Goal: Task Accomplishment & Management: Complete application form

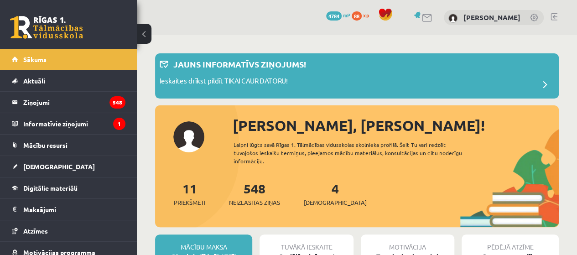
click at [557, 18] on link at bounding box center [553, 16] width 7 height 7
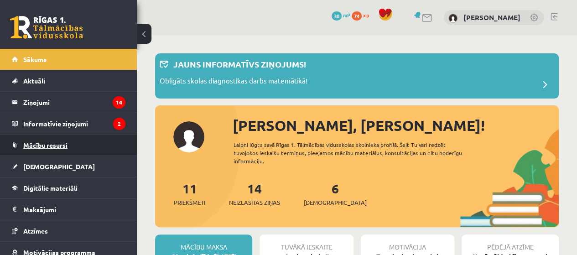
scroll to position [1151, 0]
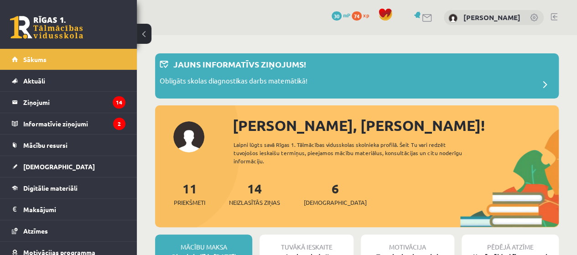
scroll to position [1151, 0]
click at [81, 165] on link "[DEMOGRAPHIC_DATA]" at bounding box center [69, 166] width 114 height 21
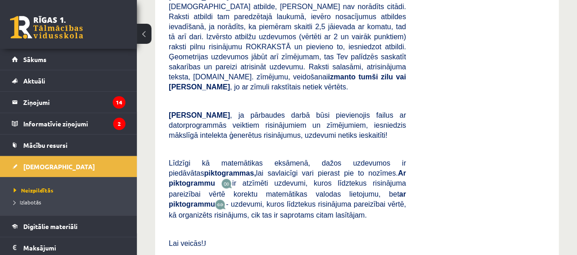
scroll to position [252, 0]
click at [379, 113] on p "Ņem vērā , ja pārbaudes darbā būsi pievienojis failus ar datorprogrammās veikti…" at bounding box center [287, 124] width 237 height 30
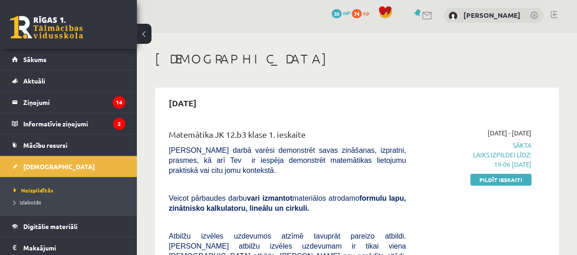
scroll to position [3, 0]
click at [505, 183] on link "Pildīt ieskaiti" at bounding box center [500, 179] width 61 height 12
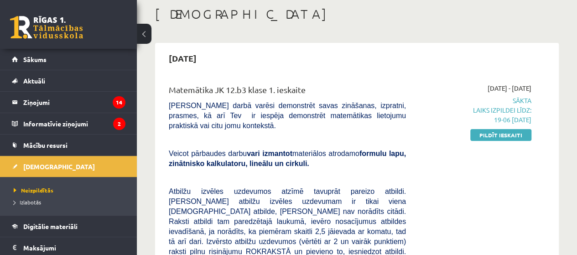
scroll to position [48, 0]
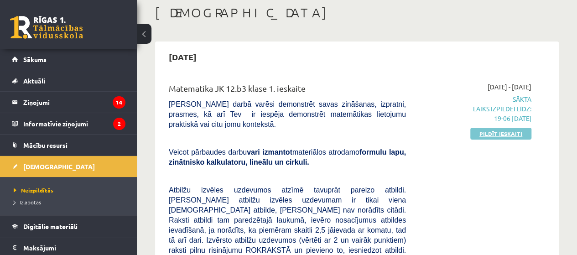
click at [507, 135] on link "Pildīt ieskaiti" at bounding box center [500, 134] width 61 height 12
click at [77, 169] on link "[DEMOGRAPHIC_DATA]" at bounding box center [69, 166] width 114 height 21
click at [502, 134] on link "Pildīt ieskaiti" at bounding box center [500, 134] width 61 height 12
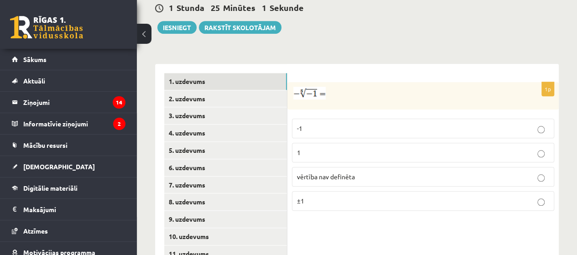
scroll to position [369, 0]
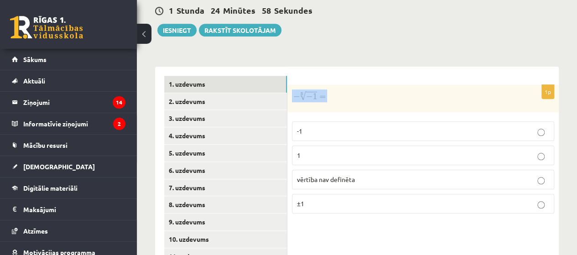
drag, startPoint x: 331, startPoint y: 80, endPoint x: 297, endPoint y: 81, distance: 34.2
click at [297, 89] on p at bounding box center [400, 95] width 217 height 13
copy p
click at [339, 76] on form "1p -1 1 vērtība nav definēta ±1" at bounding box center [422, 148] width 253 height 145
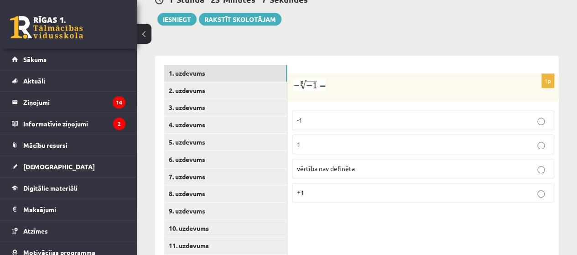
scroll to position [352, 0]
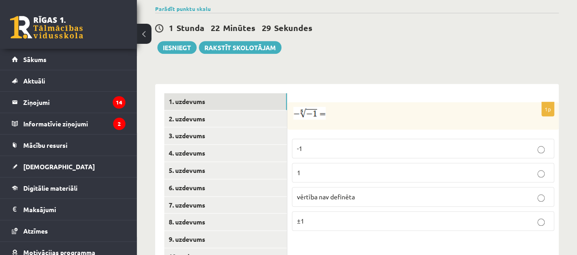
click at [322, 168] on p "1" at bounding box center [423, 173] width 252 height 10
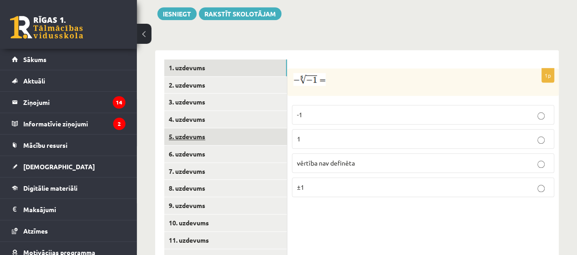
scroll to position [386, 0]
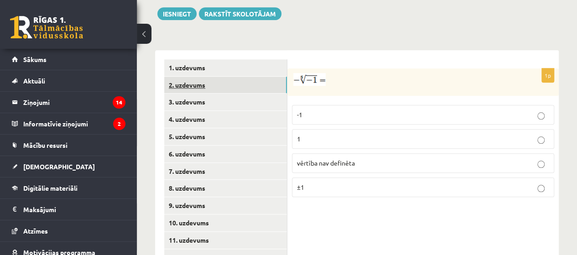
click at [224, 77] on link "2. uzdevums" at bounding box center [225, 85] width 123 height 17
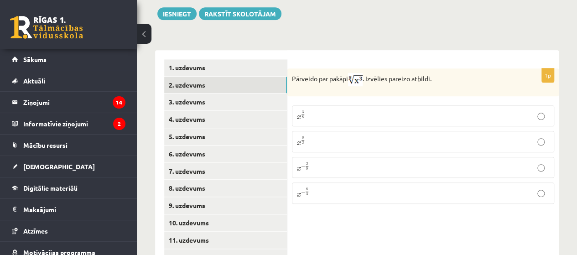
click at [361, 110] on p "x 3 8 x 3 8" at bounding box center [423, 115] width 252 height 11
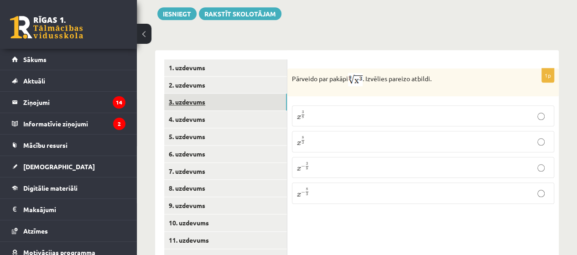
click at [238, 93] on link "3. uzdevums" at bounding box center [225, 101] width 123 height 17
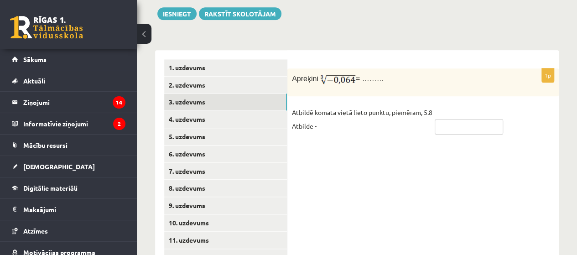
click at [450, 119] on input "text" at bounding box center [469, 127] width 68 height 16
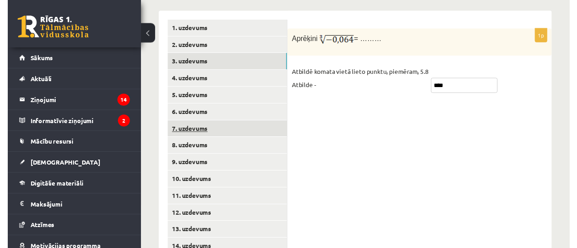
scroll to position [422, 0]
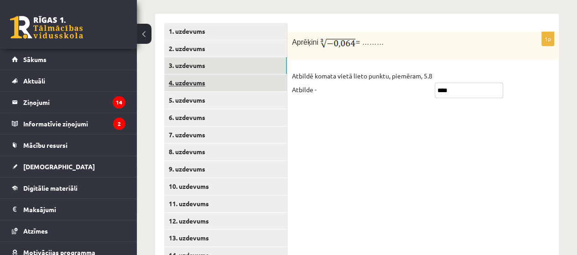
type input "****"
click at [261, 74] on link "4. uzdevums" at bounding box center [225, 82] width 123 height 17
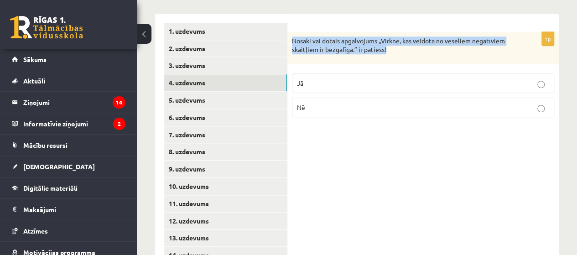
drag, startPoint x: 292, startPoint y: 21, endPoint x: 407, endPoint y: 39, distance: 116.3
click at [407, 39] on div "Nosaki vai dotais apgalvojums „Virkne, kas veidota no veseliem negatīviem skait…" at bounding box center [422, 48] width 271 height 32
copy p "Nosaki vai dotais apgalvojums „Virkne, kas veidota no veseliem negatīviem skait…"
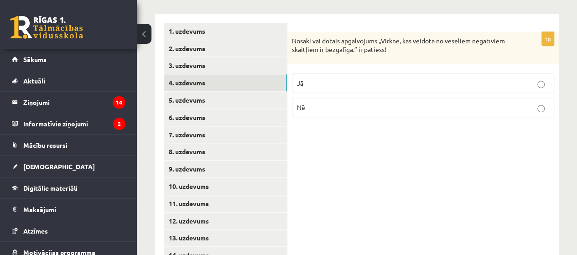
click at [354, 78] on p "Jā" at bounding box center [423, 83] width 252 height 10
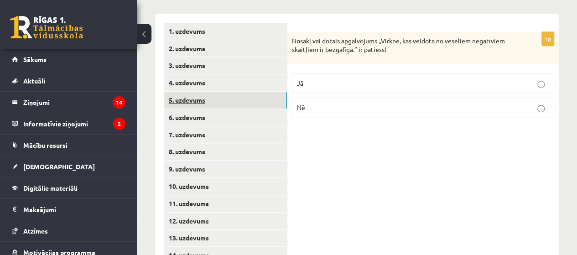
click at [219, 92] on link "5. uzdevums" at bounding box center [225, 100] width 123 height 17
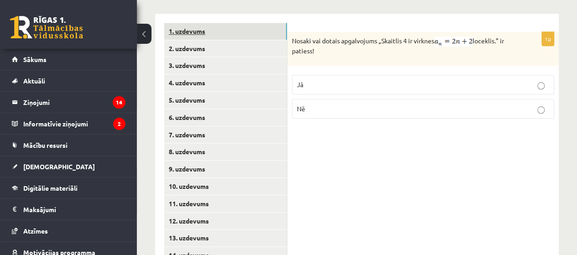
click at [270, 23] on link "1. uzdevums" at bounding box center [225, 31] width 123 height 17
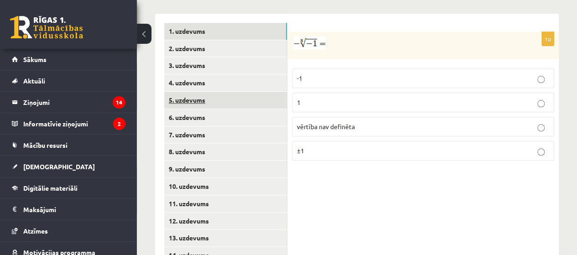
click at [256, 92] on link "5. uzdevums" at bounding box center [225, 100] width 123 height 17
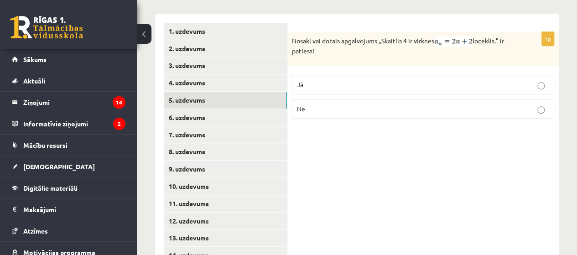
drag, startPoint x: 330, startPoint y: 32, endPoint x: 289, endPoint y: 22, distance: 42.7
click at [289, 32] on div "Nosaki vai dotais apgalvojums „Skaitlis 4 ir virknes loceklis.” ir patiess!" at bounding box center [422, 49] width 271 height 34
copy p "Nosaki vai dotais apgalvojums „Skaitlis 4 ir virknes loceklis.” ir patiess!"
click at [443, 41] on div "Nosaki vai dotais apgalvojums „Skaitlis 4 ir virknes loceklis.” ir patiess!" at bounding box center [422, 49] width 271 height 34
click at [369, 80] on p "Jā" at bounding box center [423, 85] width 252 height 10
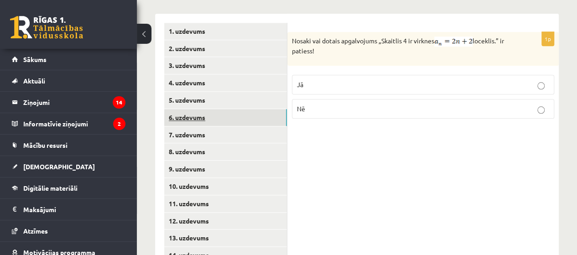
click at [250, 109] on link "6. uzdevums" at bounding box center [225, 117] width 123 height 17
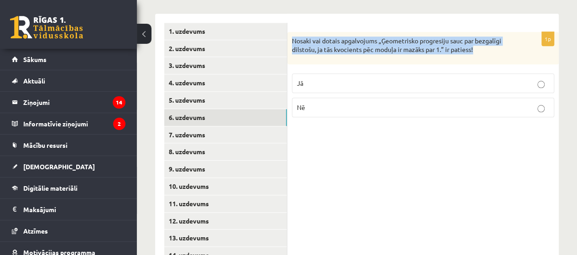
drag, startPoint x: 484, startPoint y: 31, endPoint x: 292, endPoint y: 22, distance: 192.1
click at [292, 36] on p "Nosaki vai dotais apgalvojums „Ģeometrisko progresiju sauc par bezgalīgi dilsto…" at bounding box center [400, 45] width 217 height 18
copy p "Nosaki vai dotais apgalvojums „Ģeometrisko progresiju sauc par bezgalīgi dilsto…"
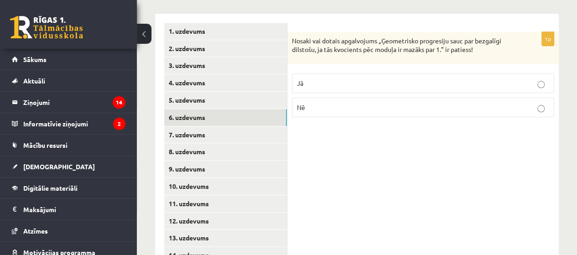
click at [340, 78] on p "Jā" at bounding box center [423, 83] width 252 height 10
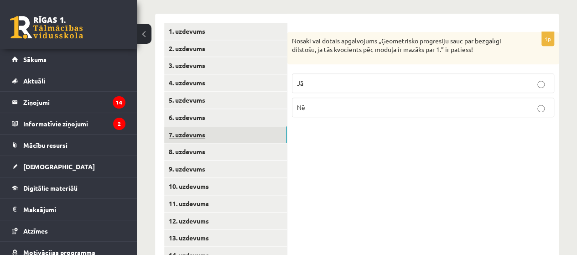
click at [247, 126] on link "7. uzdevums" at bounding box center [225, 134] width 123 height 17
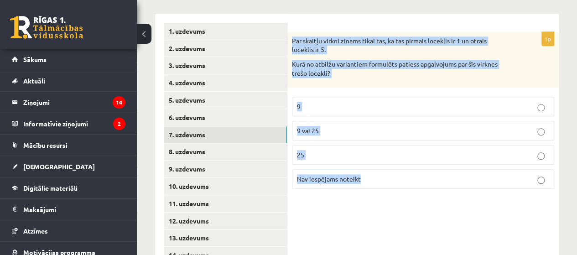
drag, startPoint x: 292, startPoint y: 21, endPoint x: 392, endPoint y: 172, distance: 181.6
click at [392, 172] on div "1p Par skaitļu virkni zināms tikai tas, ka tās pirmais loceklis ir 1 un otrais …" at bounding box center [422, 114] width 271 height 164
copy div "Par skaitļu virkni zināms tikai tas, ka tās pirmais loceklis ir 1 un otrais loc…"
click at [339, 175] on span "Nav iespējams noteikt" at bounding box center [329, 179] width 64 height 8
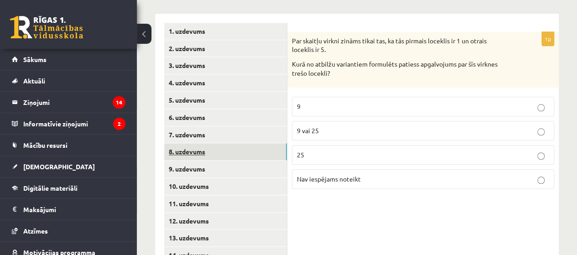
click at [230, 143] on link "8. uzdevums" at bounding box center [225, 151] width 123 height 17
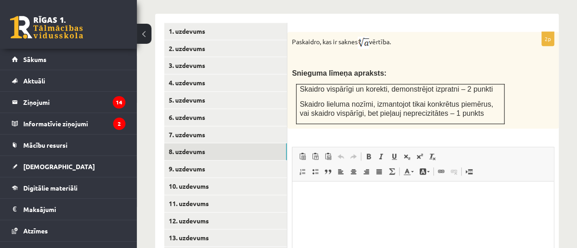
scroll to position [0, 0]
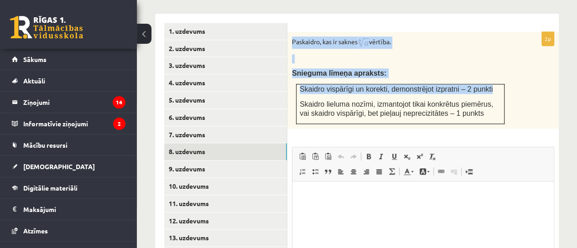
drag, startPoint x: 293, startPoint y: 22, endPoint x: 489, endPoint y: 71, distance: 201.6
click at [489, 71] on div "Paskaidro, kas ir saknes vērtība. Snieguma līmeņa apraksts: Skaidro vispārīgi u…" at bounding box center [422, 80] width 271 height 97
copy div "Paskaidro, kas ir saknes vērtība. Snieguma līmeņa apraksts: Skaidro vispārīgi u…"
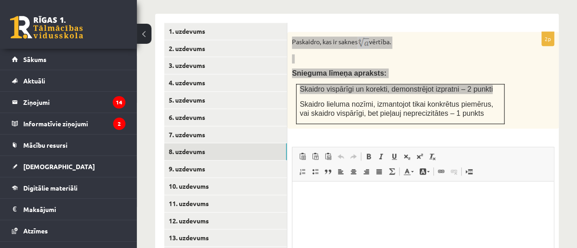
click at [313, 209] on html at bounding box center [422, 195] width 261 height 28
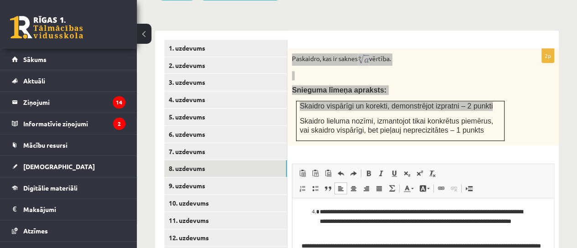
scroll to position [404, 0]
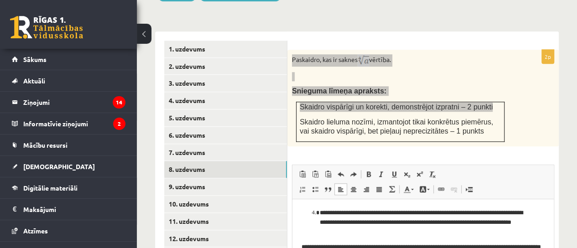
click at [320, 212] on li "**********" at bounding box center [423, 222] width 207 height 28
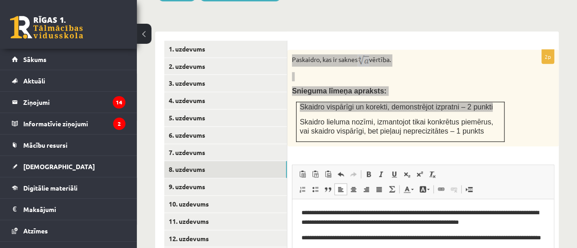
click at [303, 212] on p "**********" at bounding box center [422, 217] width 243 height 19
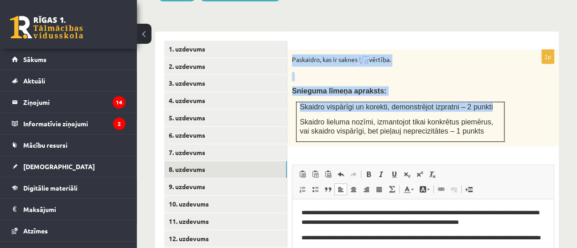
click at [495, 72] on p at bounding box center [400, 76] width 217 height 9
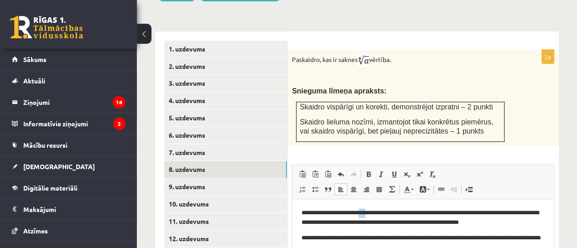
drag, startPoint x: 382, startPoint y: 212, endPoint x: 371, endPoint y: 214, distance: 11.5
click at [371, 214] on p "**********" at bounding box center [422, 217] width 243 height 19
drag, startPoint x: 472, startPoint y: 212, endPoint x: 376, endPoint y: 210, distance: 96.2
click at [376, 210] on p "**********" at bounding box center [422, 217] width 243 height 19
click at [373, 214] on p "**********" at bounding box center [422, 217] width 243 height 19
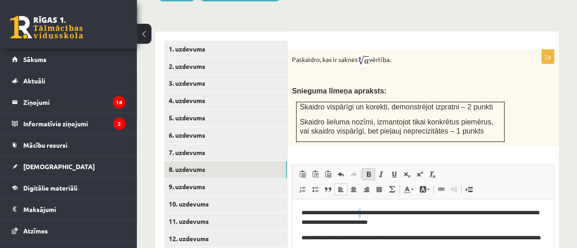
click at [367, 171] on span at bounding box center [368, 174] width 7 height 7
drag, startPoint x: 415, startPoint y: 213, endPoint x: 423, endPoint y: 213, distance: 7.3
click at [423, 213] on p "**********" at bounding box center [422, 217] width 243 height 19
click at [416, 212] on p "**********" at bounding box center [422, 217] width 243 height 19
click at [367, 171] on span at bounding box center [368, 174] width 7 height 7
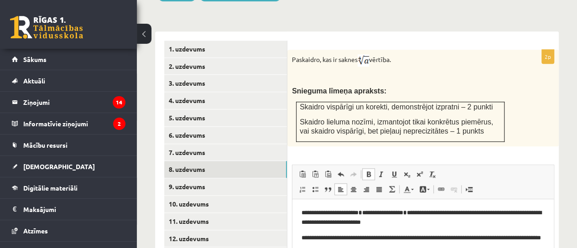
click at [446, 223] on p "**********" at bounding box center [422, 217] width 243 height 19
drag, startPoint x: 313, startPoint y: 220, endPoint x: 295, endPoint y: 224, distance: 17.7
click at [295, 224] on html "**********" at bounding box center [422, 230] width 261 height 62
click at [300, 224] on html "**********" at bounding box center [422, 230] width 261 height 62
click at [369, 171] on span at bounding box center [368, 174] width 7 height 7
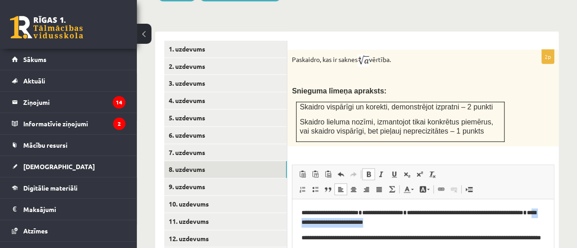
drag, startPoint x: 309, startPoint y: 220, endPoint x: 417, endPoint y: 222, distance: 108.1
click at [417, 222] on p "**********" at bounding box center [422, 217] width 243 height 19
click at [311, 238] on p "**********" at bounding box center [422, 242] width 243 height 19
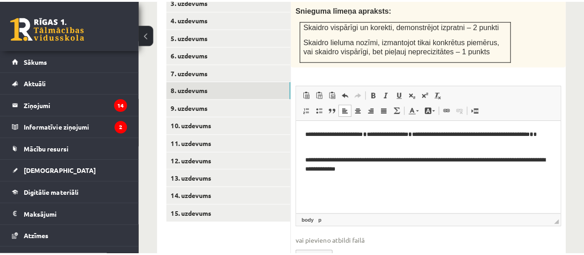
scroll to position [478, 0]
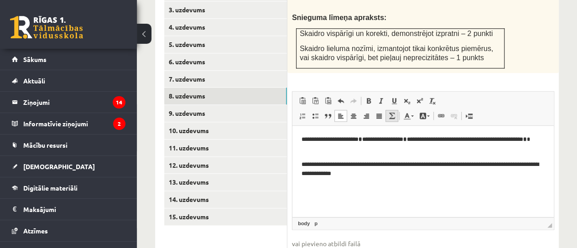
click at [390, 112] on span at bounding box center [391, 115] width 7 height 7
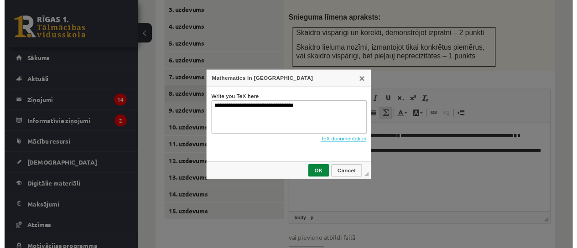
scroll to position [0, 0]
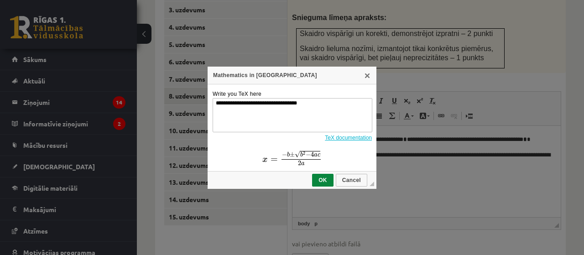
drag, startPoint x: 316, startPoint y: 114, endPoint x: 197, endPoint y: 119, distance: 120.0
click at [197, 119] on div "**********" at bounding box center [292, 127] width 584 height 255
click at [299, 153] on span "√" at bounding box center [297, 153] width 5 height 7
copy span "√"
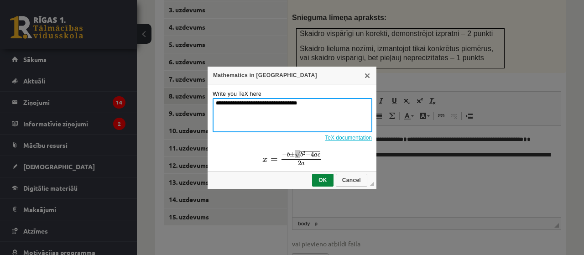
click at [321, 115] on textarea "**********" at bounding box center [292, 115] width 160 height 34
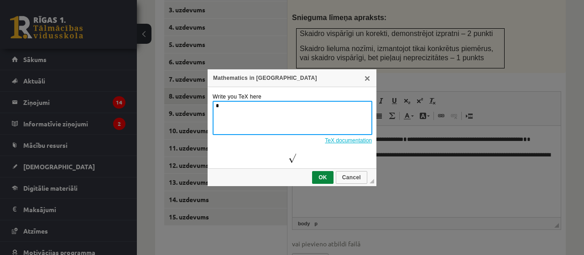
click at [215, 105] on textarea "*" at bounding box center [292, 118] width 160 height 34
click at [236, 107] on textarea "**" at bounding box center [292, 118] width 160 height 34
type textarea "***"
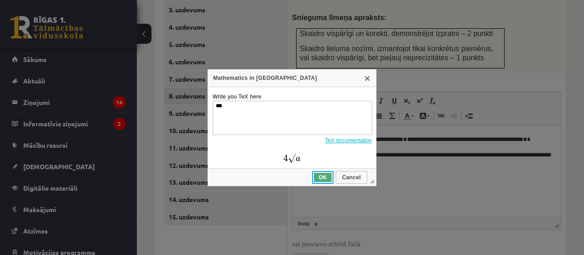
click at [321, 180] on span "OK" at bounding box center [323, 177] width 20 height 6
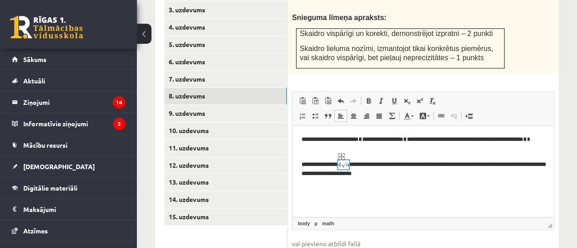
click at [349, 163] on img "math widget" at bounding box center [343, 165] width 11 height 11
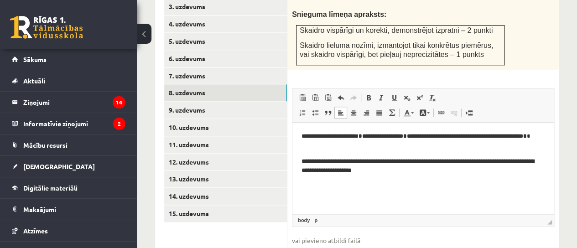
scroll to position [475, 0]
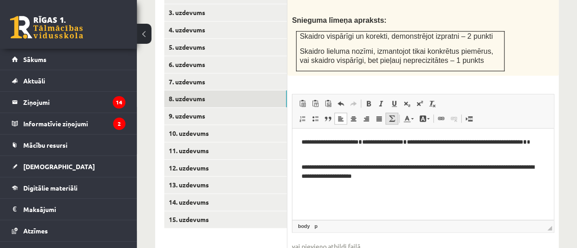
click at [390, 115] on span at bounding box center [391, 118] width 7 height 7
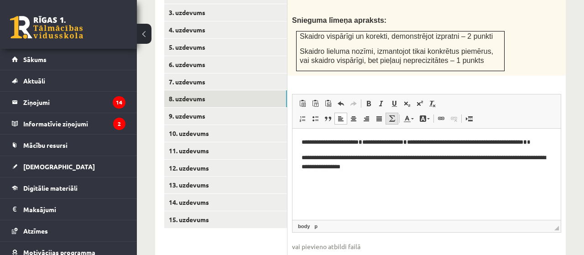
type textarea "**********"
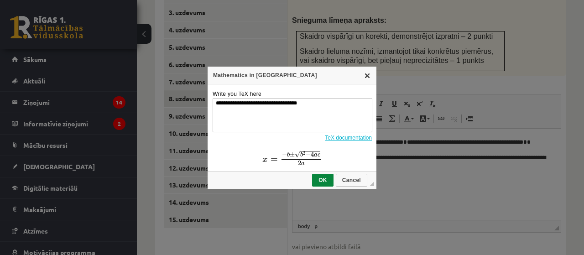
click at [368, 76] on link "X" at bounding box center [366, 75] width 7 height 7
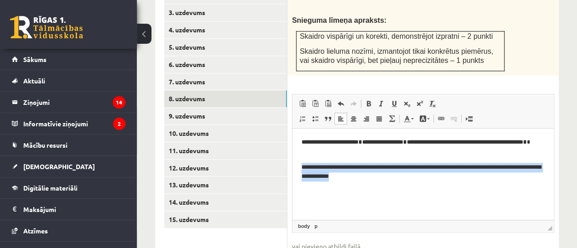
drag, startPoint x: 379, startPoint y: 181, endPoint x: 302, endPoint y: 156, distance: 81.0
click at [302, 156] on html "**********" at bounding box center [422, 159] width 261 height 62
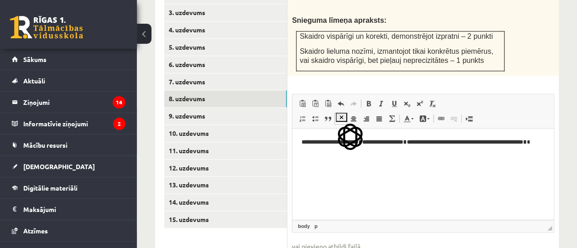
click at [367, 145] on p "**********" at bounding box center [422, 146] width 243 height 19
click at [343, 119] on icon "button" at bounding box center [342, 117] width 4 height 4
click at [340, 122] on button "button" at bounding box center [341, 117] width 11 height 9
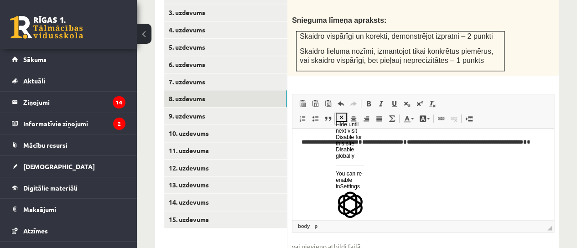
click at [363, 147] on div "Disable for this site" at bounding box center [350, 141] width 28 height 13
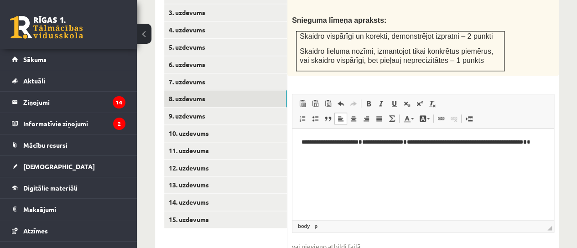
click at [375, 163] on html "**********" at bounding box center [422, 146] width 261 height 37
type input "**********"
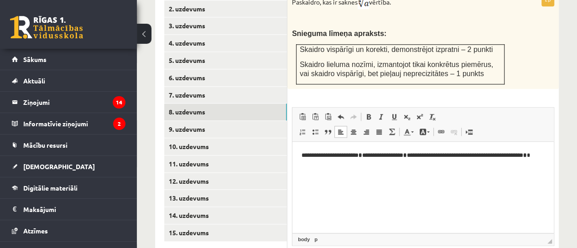
scroll to position [454, 0]
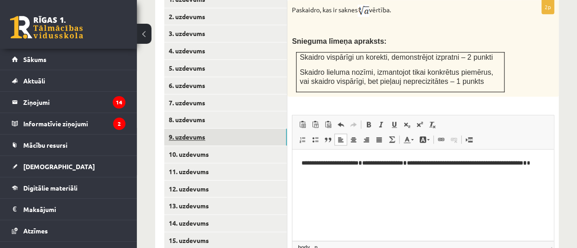
click at [238, 129] on link "9. uzdevums" at bounding box center [225, 137] width 123 height 17
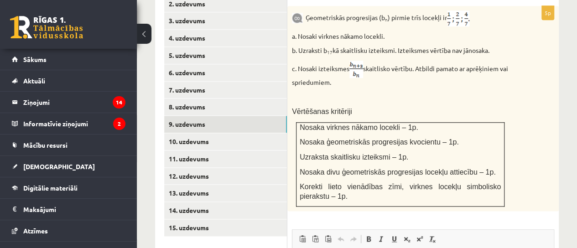
scroll to position [470, 0]
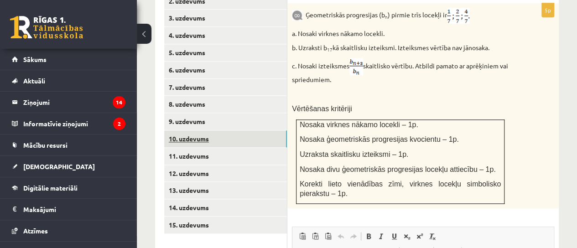
click at [231, 130] on link "10. uzdevums" at bounding box center [225, 138] width 123 height 17
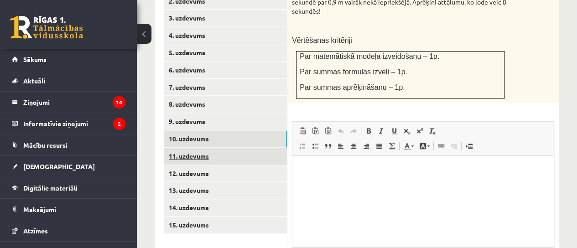
scroll to position [0, 0]
click at [242, 148] on link "11. uzdevums" at bounding box center [225, 156] width 123 height 17
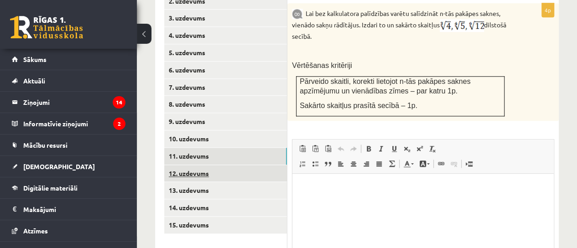
click at [250, 165] on link "12. uzdevums" at bounding box center [225, 173] width 123 height 17
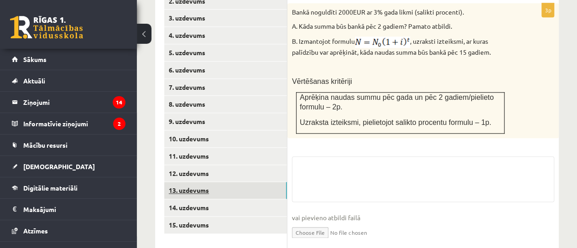
click at [248, 182] on link "13. uzdevums" at bounding box center [225, 190] width 123 height 17
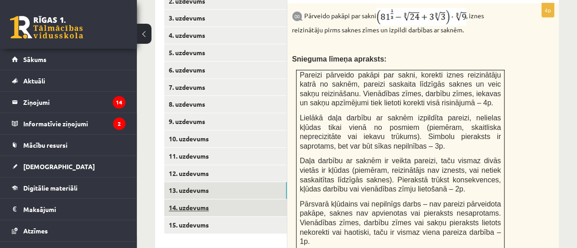
click at [249, 199] on link "14. uzdevums" at bounding box center [225, 207] width 123 height 17
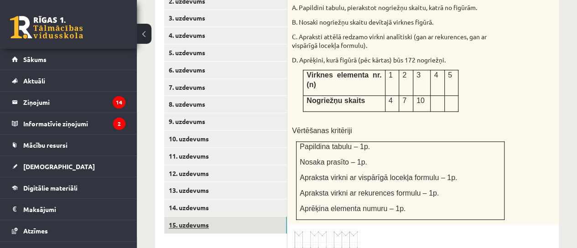
click at [247, 217] on link "15. uzdevums" at bounding box center [225, 225] width 123 height 17
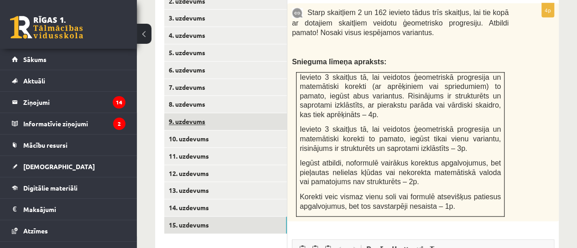
click at [262, 113] on link "9. uzdevums" at bounding box center [225, 121] width 123 height 17
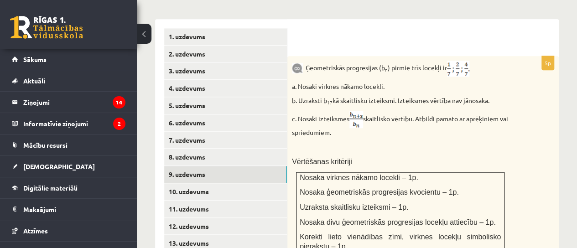
scroll to position [615, 0]
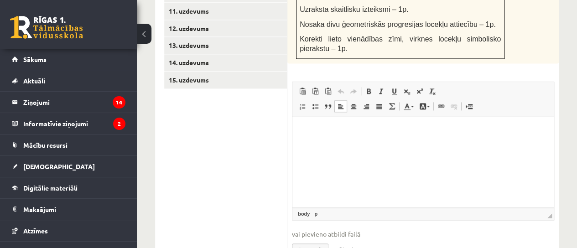
click at [324, 144] on html at bounding box center [422, 130] width 261 height 28
click at [315, 239] on input "file" at bounding box center [423, 248] width 262 height 19
type input "**********"
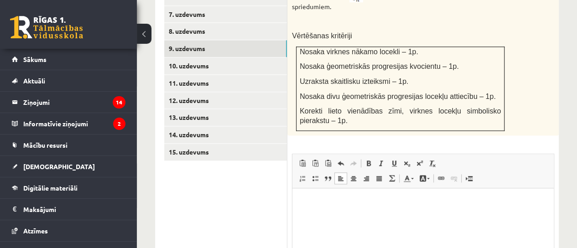
scroll to position [460, 0]
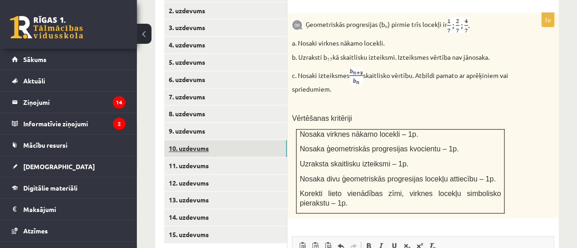
click at [253, 140] on link "10. uzdevums" at bounding box center [225, 148] width 123 height 17
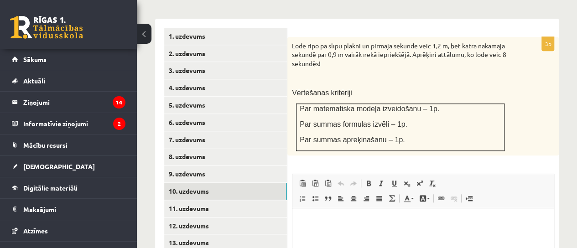
scroll to position [418, 0]
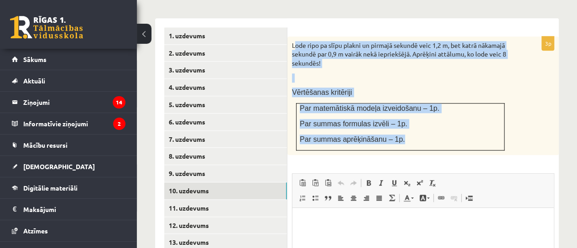
drag, startPoint x: 294, startPoint y: 24, endPoint x: 406, endPoint y: 109, distance: 140.9
click at [406, 109] on div "Lode ripo pa slīpu plakni un pirmajā sekundē veic 1,2 m, bet katrā nākamajā sek…" at bounding box center [422, 95] width 271 height 119
copy div "ode ripo pa slīpu plakni un pirmajā sekundē veic 1,2 m, bet katrā nākamajā seku…"
click at [482, 62] on div "Lode ripo pa slīpu plakni un pirmajā sekundē veic 1,2 m, bet katrā nākamajā sek…" at bounding box center [422, 95] width 271 height 119
click at [496, 73] on p at bounding box center [400, 77] width 217 height 9
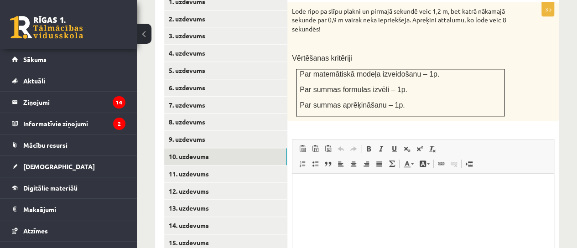
scroll to position [521, 0]
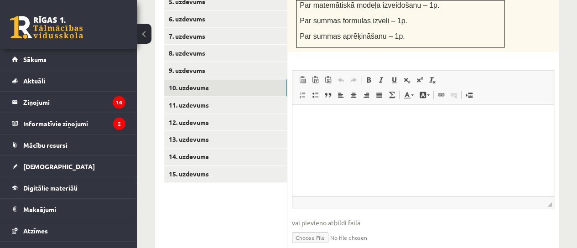
click at [311, 228] on input "file" at bounding box center [423, 237] width 262 height 19
type input "**********"
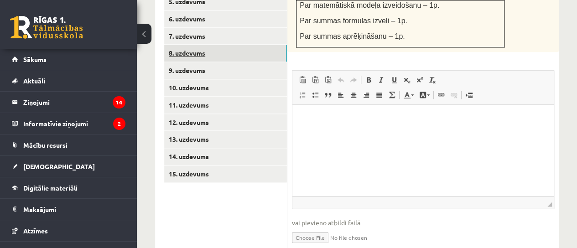
click at [241, 45] on link "8. uzdevums" at bounding box center [225, 53] width 123 height 17
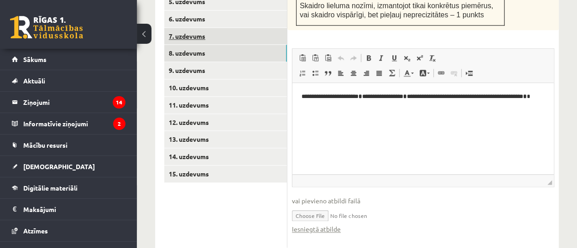
scroll to position [0, 0]
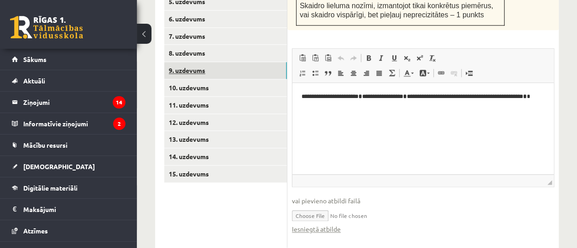
click at [262, 62] on link "9. uzdevums" at bounding box center [225, 70] width 123 height 17
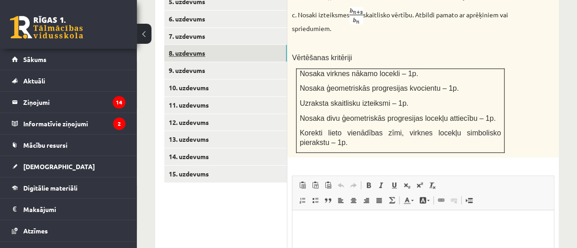
click at [259, 45] on link "8. uzdevums" at bounding box center [225, 53] width 123 height 17
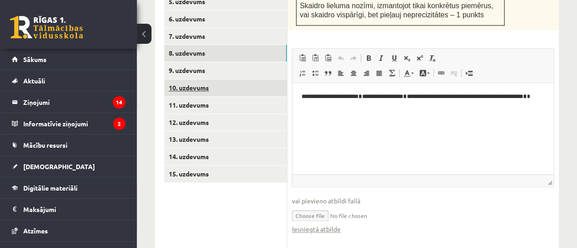
click at [257, 79] on link "10. uzdevums" at bounding box center [225, 87] width 123 height 17
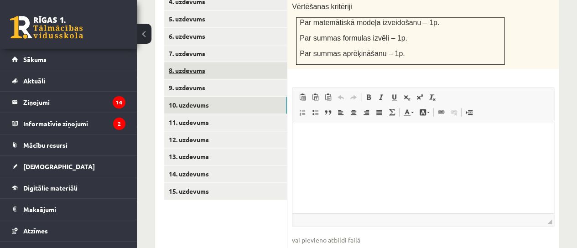
scroll to position [521, 0]
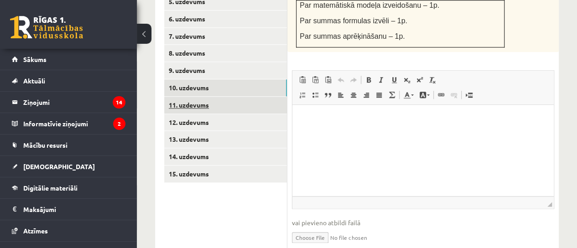
click at [272, 97] on link "11. uzdevums" at bounding box center [225, 105] width 123 height 17
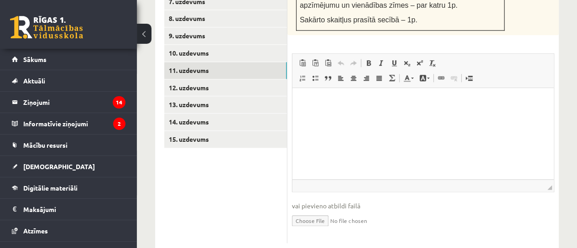
scroll to position [557, 0]
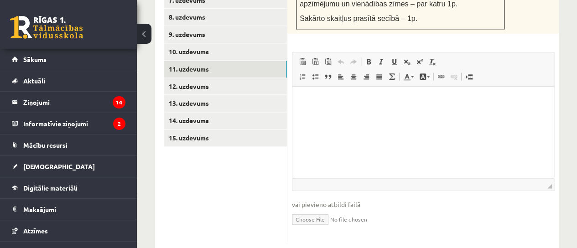
click at [319, 209] on input "file" at bounding box center [423, 218] width 262 height 19
type input "**********"
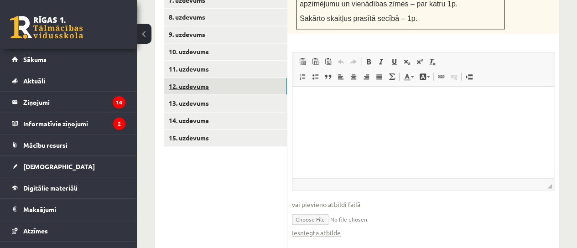
click at [273, 78] on link "12. uzdevums" at bounding box center [225, 86] width 123 height 17
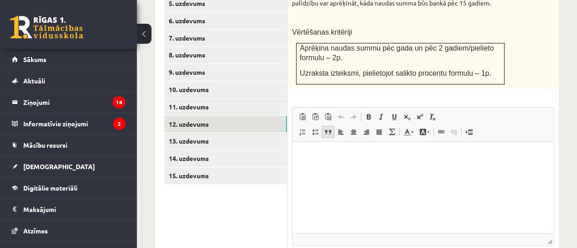
scroll to position [554, 0]
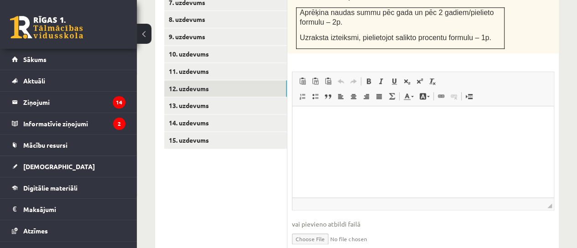
click at [313, 229] on input "file" at bounding box center [423, 238] width 262 height 19
type input "**********"
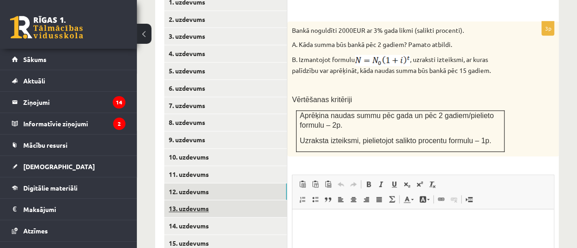
scroll to position [454, 0]
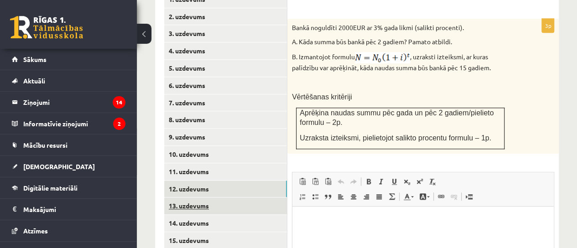
click at [254, 197] on link "13. uzdevums" at bounding box center [225, 205] width 123 height 17
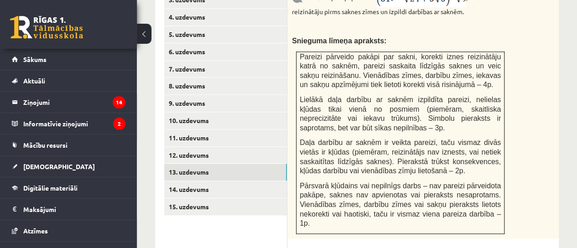
scroll to position [487, 0]
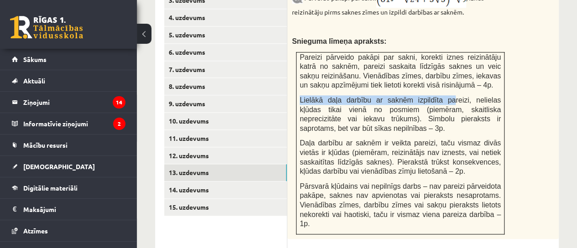
drag, startPoint x: 406, startPoint y: 62, endPoint x: 427, endPoint y: 76, distance: 24.8
click at [427, 76] on td "Pareizi pārveido pakāpi par sakni, korekti iznes reizinātāju katrā no saknēm, p…" at bounding box center [400, 143] width 208 height 182
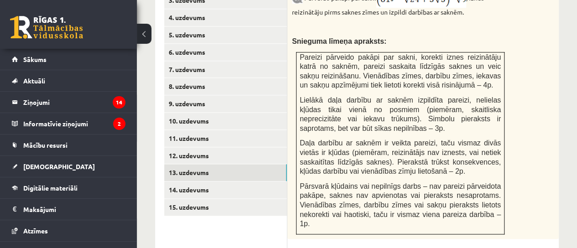
click at [555, 92] on div "Pārveido pakāpi par sakni , iznes reizinātāju pirms saknes zīmes un izpildi dar…" at bounding box center [422, 112] width 271 height 254
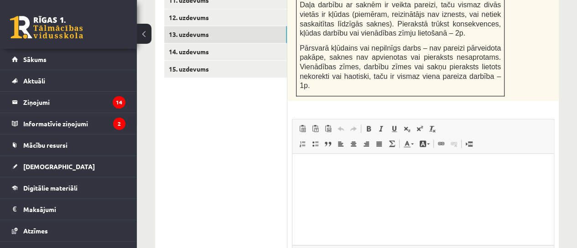
scroll to position [639, 0]
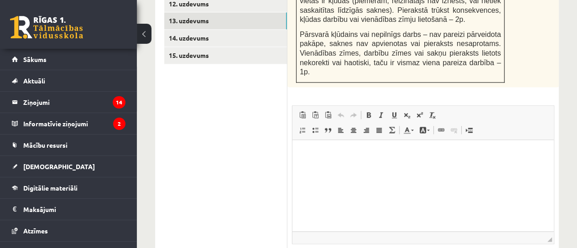
type input "**********"
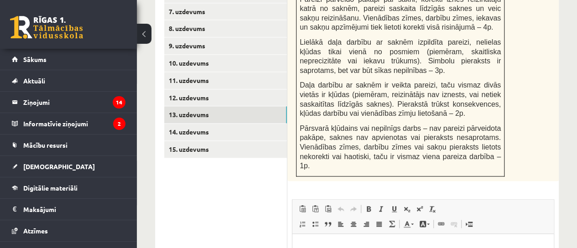
scroll to position [544, 0]
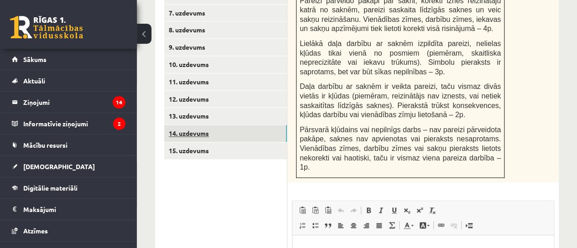
click at [251, 125] on link "14. uzdevums" at bounding box center [225, 133] width 123 height 17
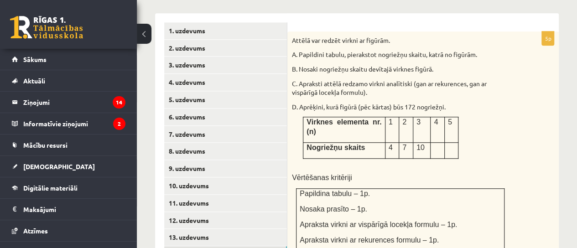
scroll to position [423, 0]
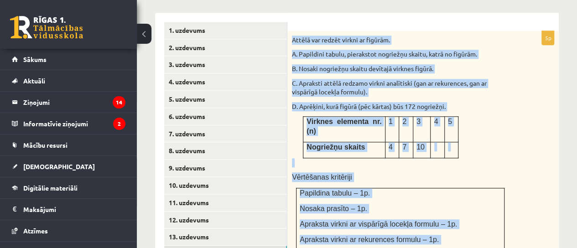
drag, startPoint x: 292, startPoint y: 20, endPoint x: 498, endPoint y: 227, distance: 292.1
click at [498, 227] on div "Attēlā var redzēt virkni ar figūrām. A. Papildini tabulu, pierakstot nogriežņu …" at bounding box center [422, 151] width 271 height 240
copy div "Attēlā var redzēt virkni ar figūrām. A. Papildini tabulu, pierakstot nogriežņu …"
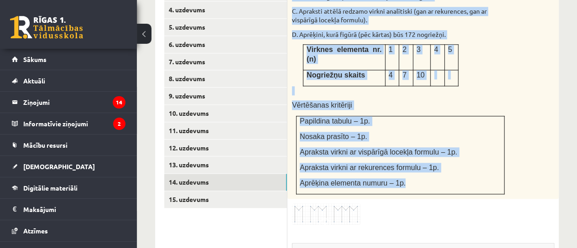
scroll to position [484, 0]
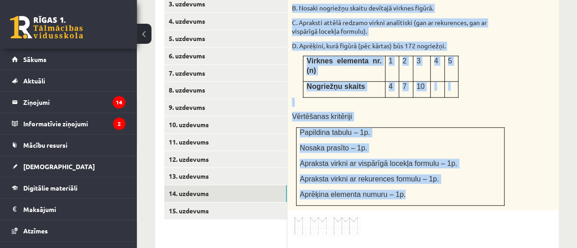
click at [342, 215] on img at bounding box center [326, 225] width 68 height 21
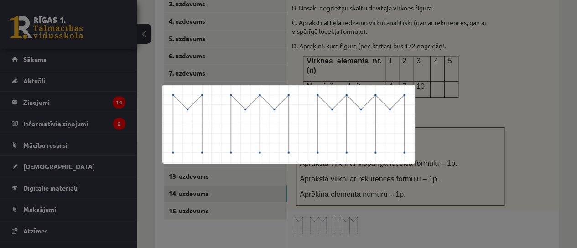
click at [445, 95] on div at bounding box center [288, 124] width 577 height 248
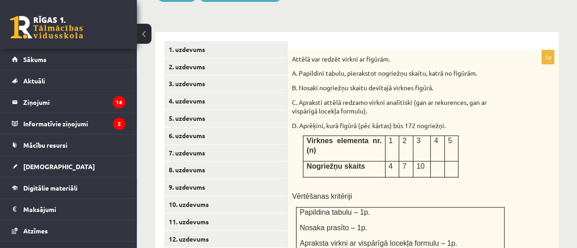
scroll to position [389, 0]
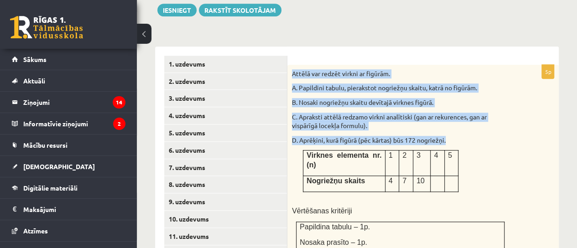
drag, startPoint x: 291, startPoint y: 51, endPoint x: 480, endPoint y: 133, distance: 205.6
click at [480, 133] on div "Attēlā var redzēt virkni ar figūrām. A. Papildini tabulu, pierakstot nogriežņu …" at bounding box center [422, 185] width 271 height 240
copy div "Attēlā var redzēt virkni ar figūrām. A. Papildini tabulu, pierakstot nogriežņu …"
click at [487, 115] on div "Attēlā var redzēt virkni ar figūrām. A. Papildini tabulu, pierakstot nogriežņu …" at bounding box center [422, 185] width 271 height 240
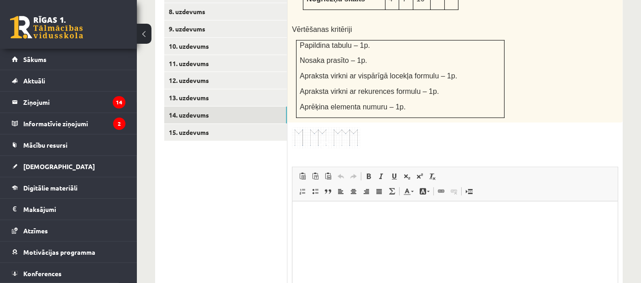
scroll to position [559, 0]
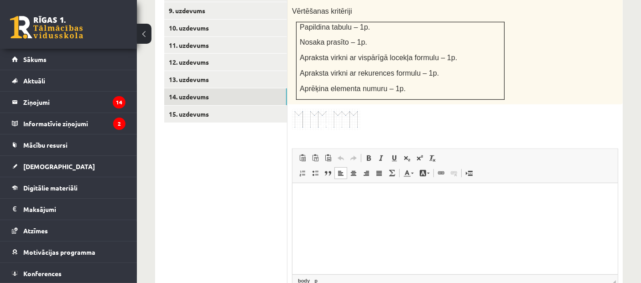
click at [337, 204] on html at bounding box center [454, 197] width 325 height 28
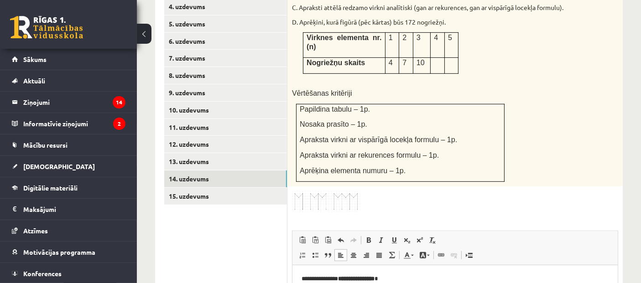
scroll to position [478, 0]
click at [300, 254] on html "**********" at bounding box center [454, 278] width 325 height 28
click at [414, 254] on p "**********" at bounding box center [454, 278] width 307 height 10
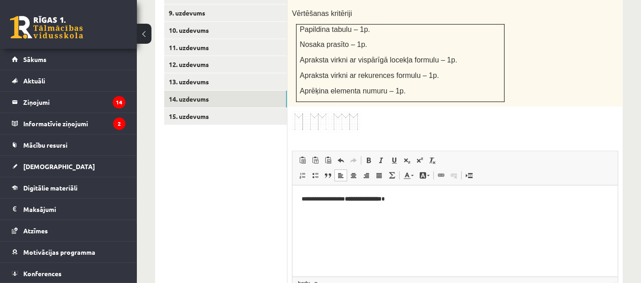
scroll to position [576, 0]
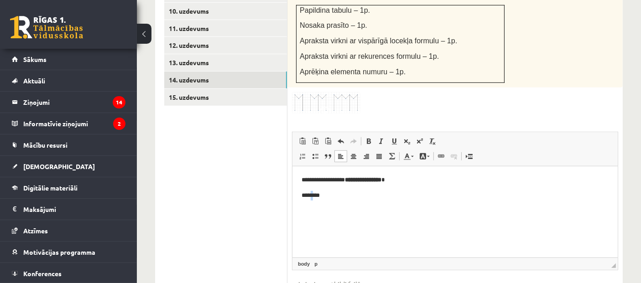
click at [314, 198] on p "********" at bounding box center [454, 196] width 307 height 10
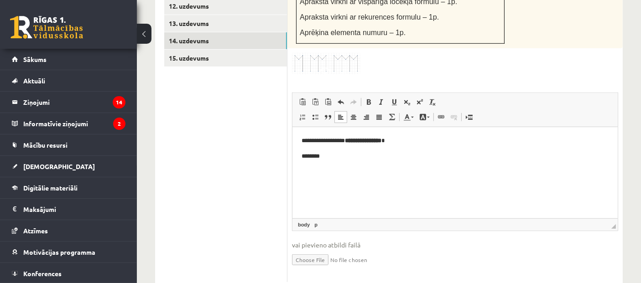
scroll to position [623, 0]
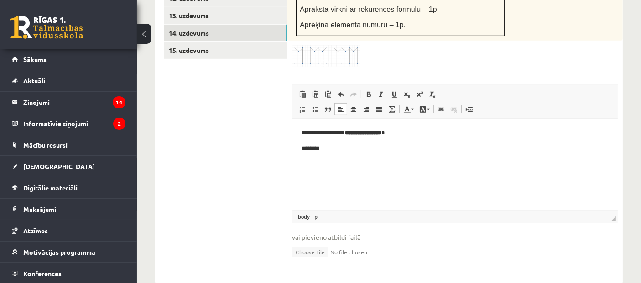
click at [312, 242] on input "file" at bounding box center [455, 251] width 326 height 19
type input "**********"
click at [401, 133] on p "**********" at bounding box center [454, 133] width 307 height 10
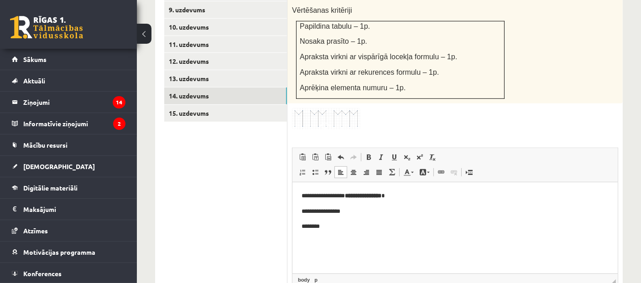
scroll to position [525, 0]
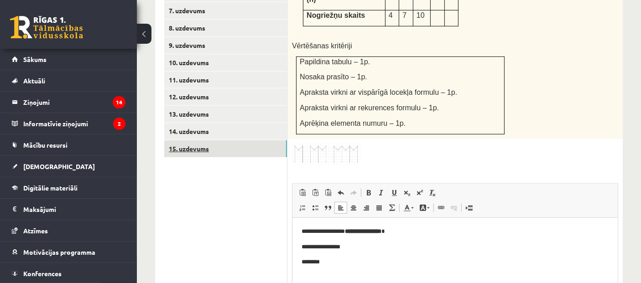
click at [264, 145] on link "15. uzdevums" at bounding box center [225, 148] width 123 height 17
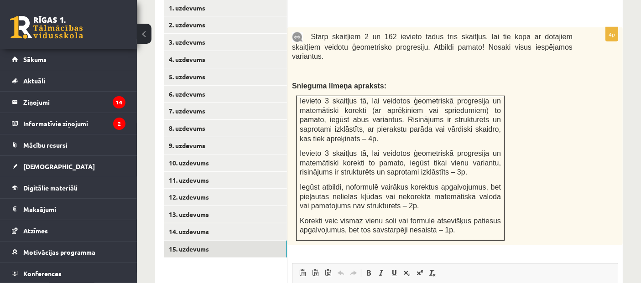
scroll to position [424, 0]
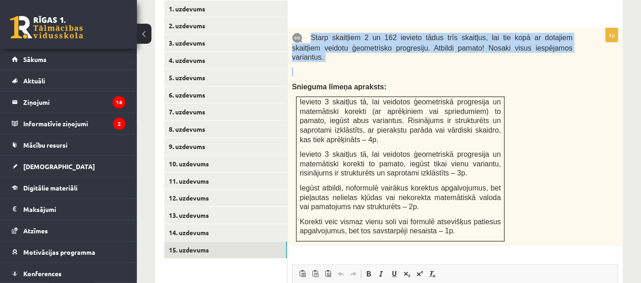
drag, startPoint x: 309, startPoint y: 26, endPoint x: 560, endPoint y: 47, distance: 252.6
click at [560, 47] on div "Starp skaitļiem 2 un 162 ievieto tādus trīs skaitļus, lai tie kopā ar dotajiem …" at bounding box center [454, 137] width 335 height 218
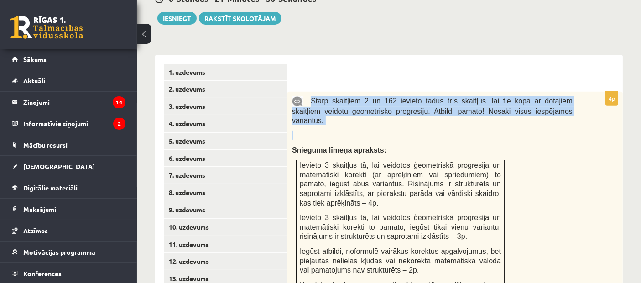
scroll to position [359, 0]
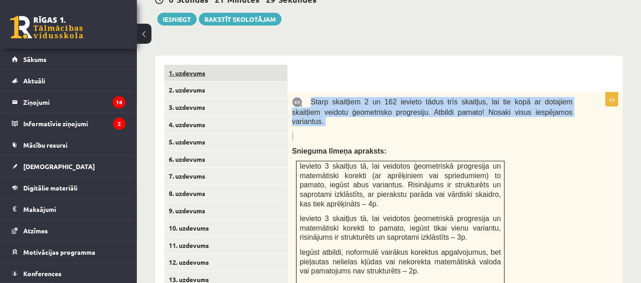
click at [273, 67] on link "1. uzdevums" at bounding box center [225, 73] width 123 height 17
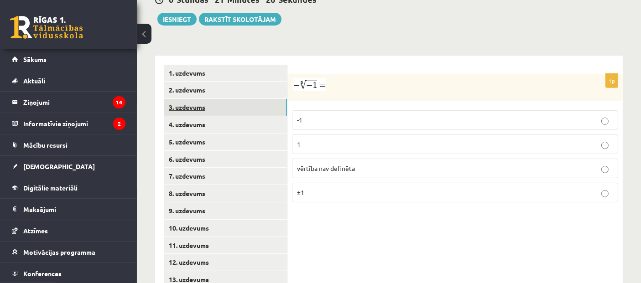
click at [266, 101] on link "3. uzdevums" at bounding box center [225, 107] width 123 height 17
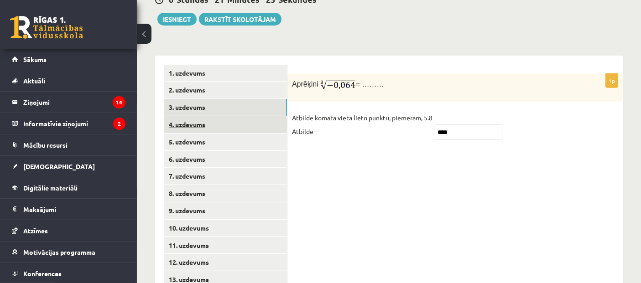
click at [265, 116] on link "4. uzdevums" at bounding box center [225, 124] width 123 height 17
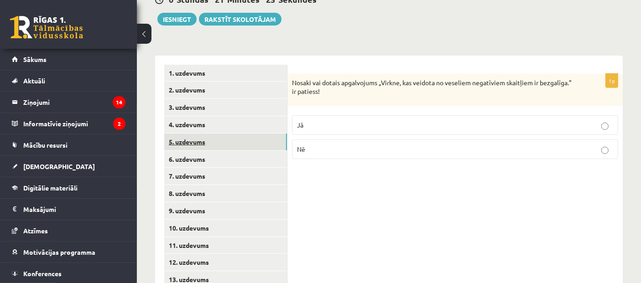
click at [267, 134] on link "5. uzdevums" at bounding box center [225, 142] width 123 height 17
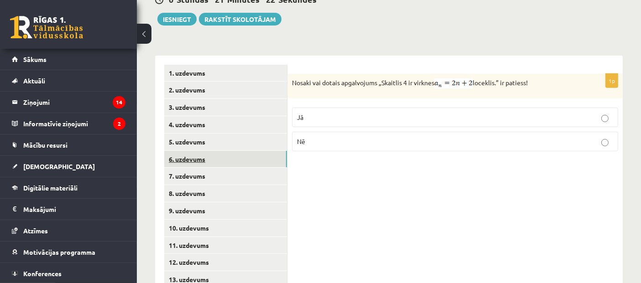
click at [267, 151] on link "6. uzdevums" at bounding box center [225, 159] width 123 height 17
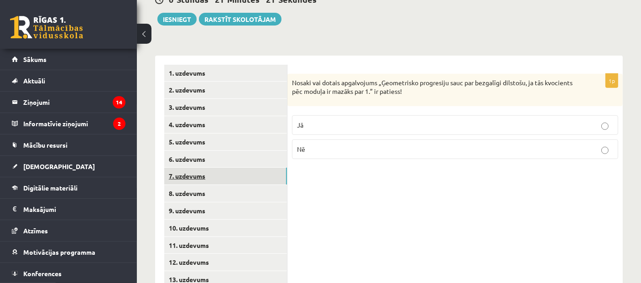
click at [267, 168] on link "7. uzdevums" at bounding box center [225, 176] width 123 height 17
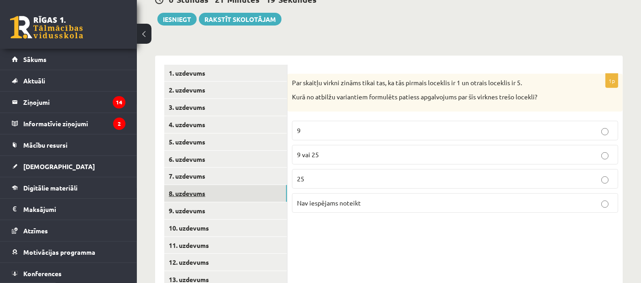
click at [268, 185] on link "8. uzdevums" at bounding box center [225, 193] width 123 height 17
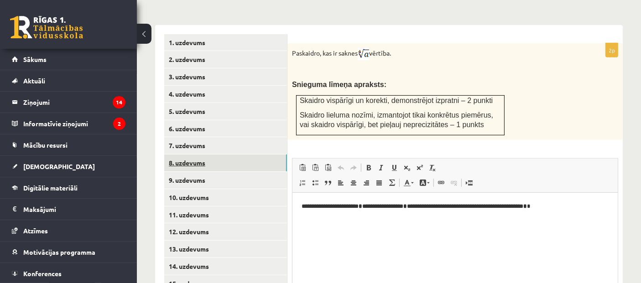
scroll to position [0, 0]
click at [268, 189] on link "10. uzdevums" at bounding box center [225, 197] width 123 height 17
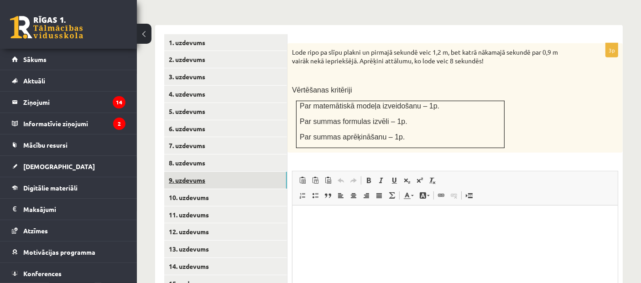
click at [269, 172] on link "9. uzdevums" at bounding box center [225, 180] width 123 height 17
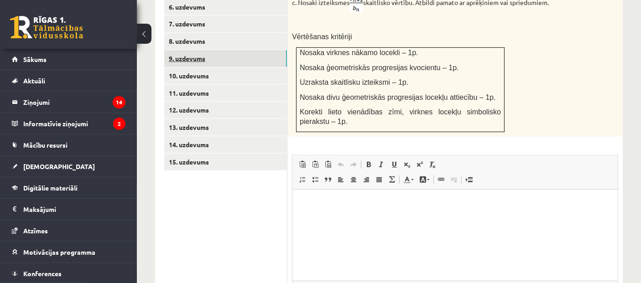
scroll to position [512, 0]
click at [331, 216] on html at bounding box center [454, 202] width 325 height 28
click at [303, 202] on p "**********" at bounding box center [454, 202] width 307 height 10
click at [306, 202] on p "**********" at bounding box center [454, 202] width 307 height 10
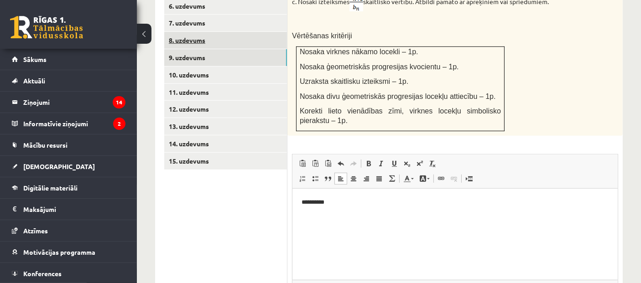
click at [264, 34] on link "8. uzdevums" at bounding box center [225, 40] width 123 height 17
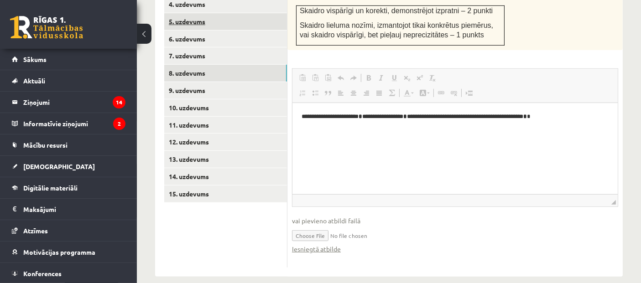
scroll to position [0, 0]
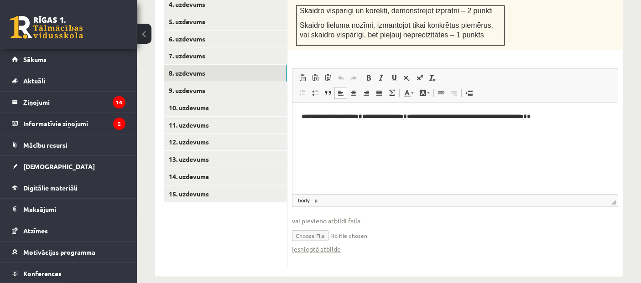
click at [421, 130] on html "**********" at bounding box center [454, 117] width 325 height 28
click at [556, 120] on p "**********" at bounding box center [454, 117] width 307 height 10
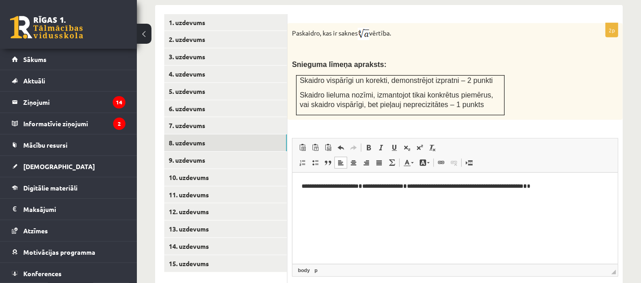
scroll to position [405, 0]
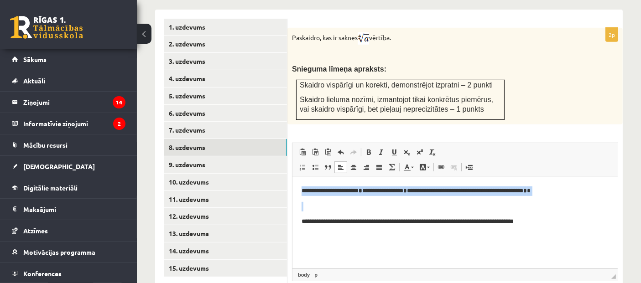
drag, startPoint x: 488, startPoint y: 205, endPoint x: 296, endPoint y: 187, distance: 192.8
click at [296, 187] on html "**********" at bounding box center [454, 206] width 325 height 58
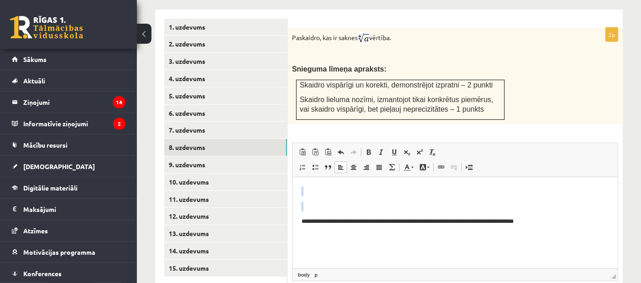
drag, startPoint x: 301, startPoint y: 222, endPoint x: 574, endPoint y: 327, distance: 293.1
click at [292, 177] on html "**********" at bounding box center [454, 206] width 325 height 58
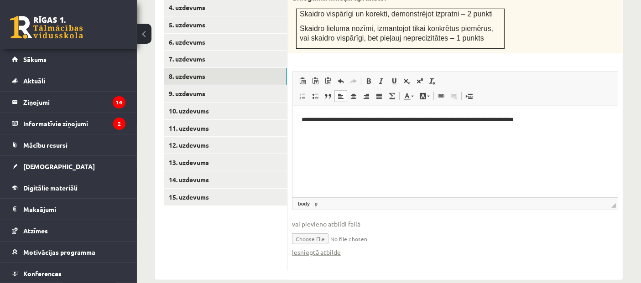
scroll to position [480, 0]
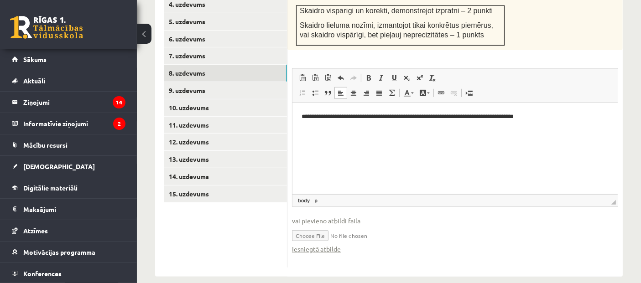
click at [554, 119] on p "**********" at bounding box center [454, 117] width 307 height 10
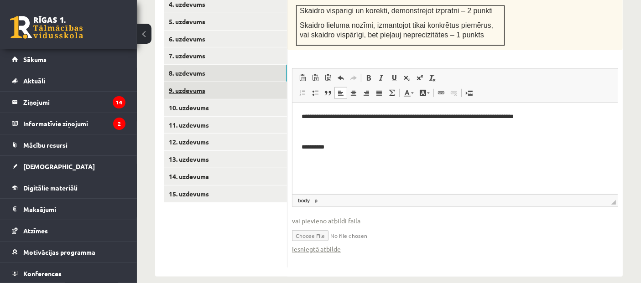
click at [249, 82] on link "9. uzdevums" at bounding box center [225, 90] width 123 height 17
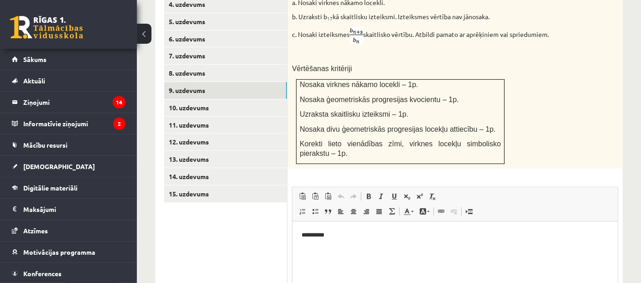
scroll to position [0, 0]
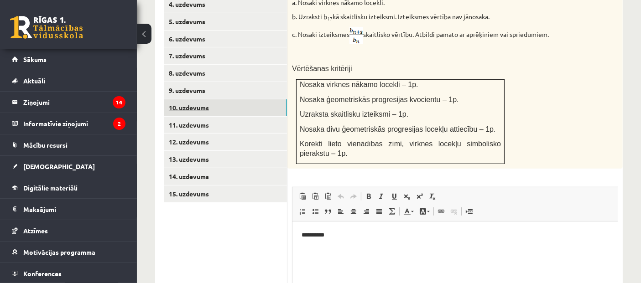
click at [260, 100] on link "10. uzdevums" at bounding box center [225, 107] width 123 height 17
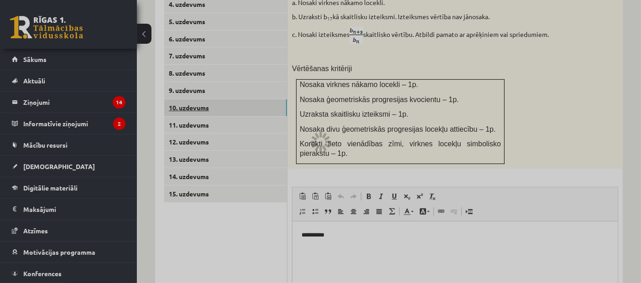
scroll to position [445, 0]
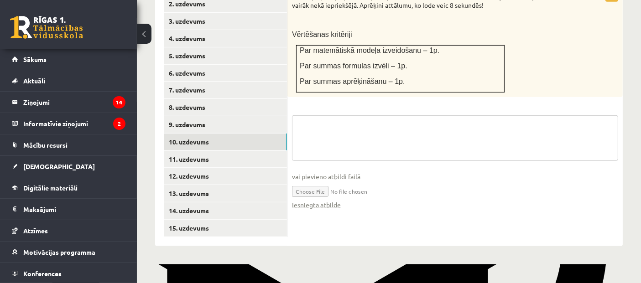
click at [368, 126] on textarea at bounding box center [455, 138] width 326 height 46
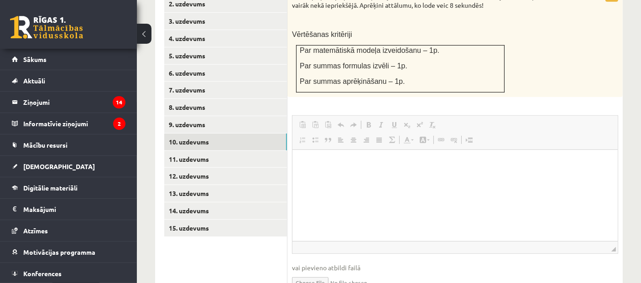
scroll to position [0, 0]
click at [346, 169] on html at bounding box center [454, 164] width 325 height 28
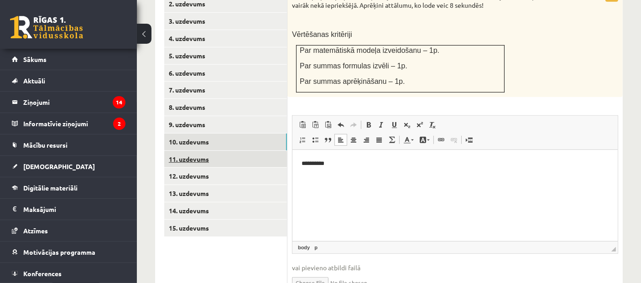
click at [221, 152] on link "11. uzdevums" at bounding box center [225, 159] width 123 height 17
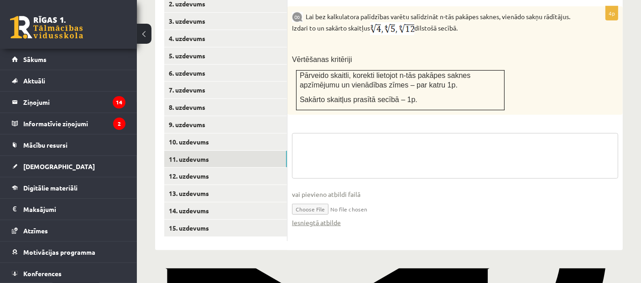
click at [347, 140] on textarea at bounding box center [455, 156] width 326 height 46
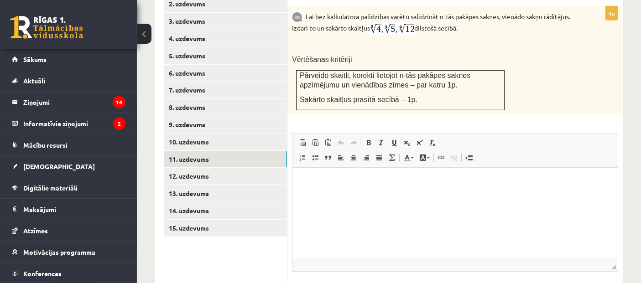
click at [339, 187] on html at bounding box center [454, 181] width 325 height 28
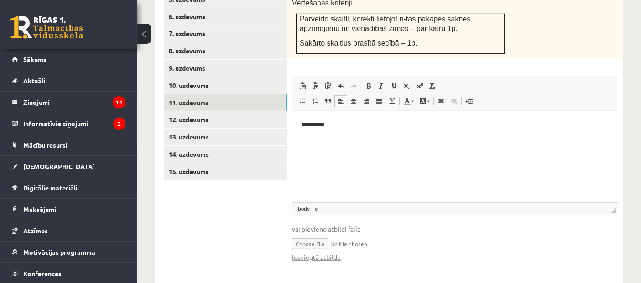
scroll to position [511, 0]
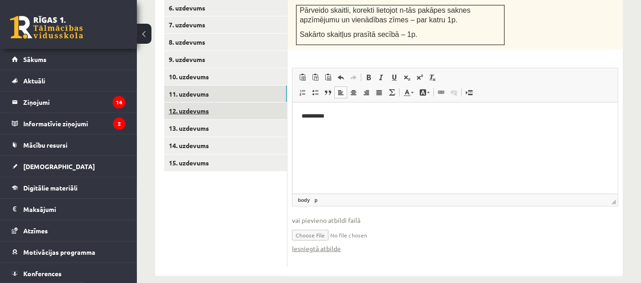
click at [243, 103] on link "12. uzdevums" at bounding box center [225, 111] width 123 height 17
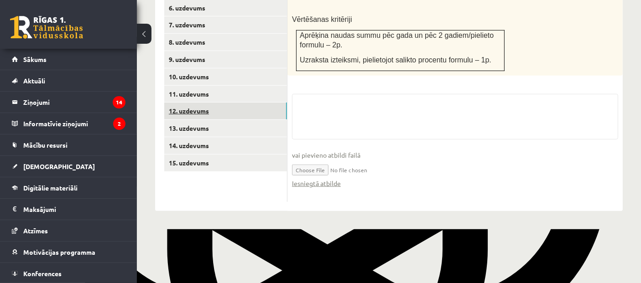
scroll to position [448, 0]
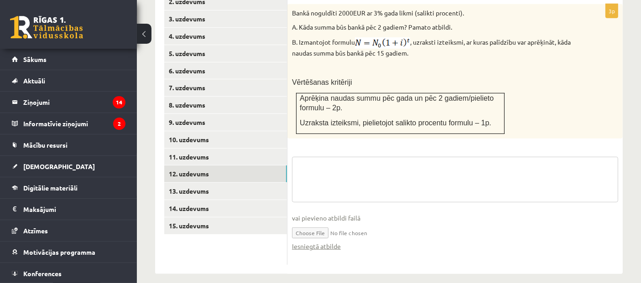
click at [388, 157] on textarea at bounding box center [455, 180] width 326 height 46
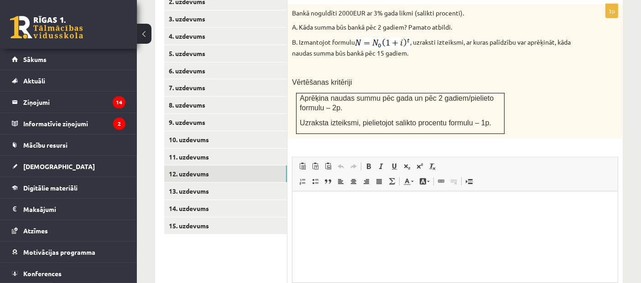
scroll to position [0, 0]
click at [374, 219] on html at bounding box center [454, 205] width 325 height 28
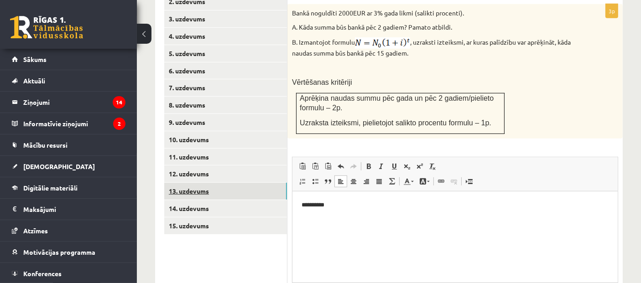
click at [262, 184] on link "13. uzdevums" at bounding box center [225, 191] width 123 height 17
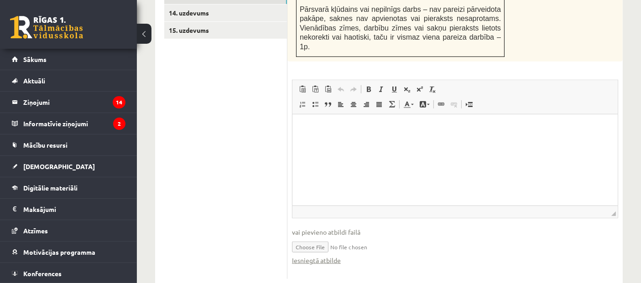
scroll to position [651, 0]
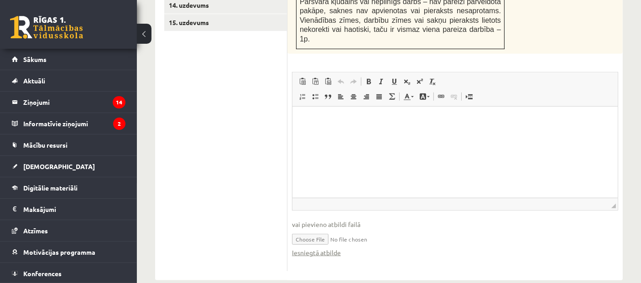
click at [344, 135] on html at bounding box center [454, 121] width 325 height 28
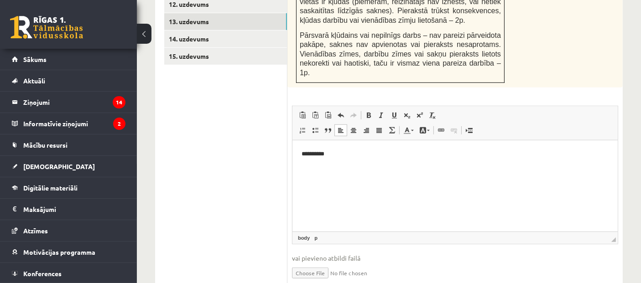
scroll to position [574, 0]
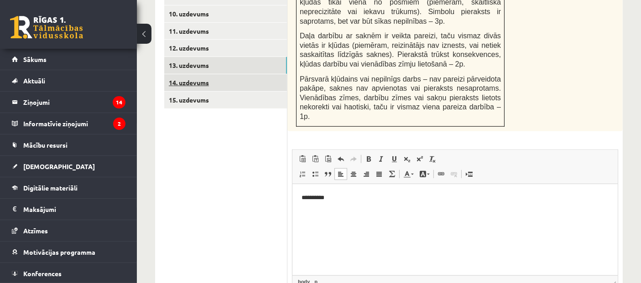
click at [252, 74] on link "14. uzdevums" at bounding box center [225, 82] width 123 height 17
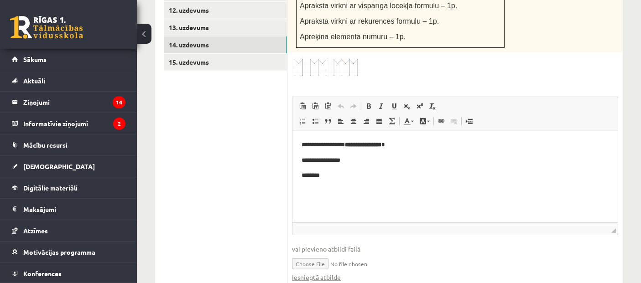
scroll to position [621, 0]
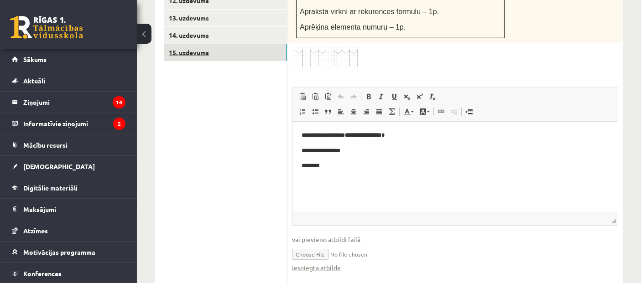
click at [276, 48] on link "15. uzdevums" at bounding box center [225, 52] width 123 height 17
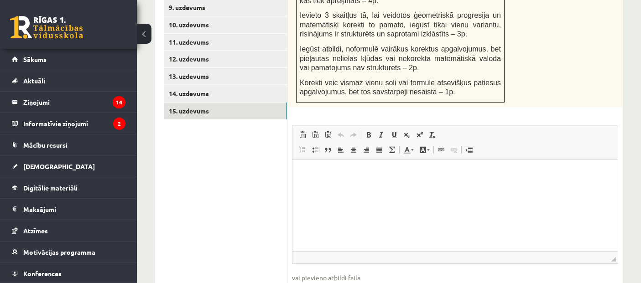
scroll to position [566, 0]
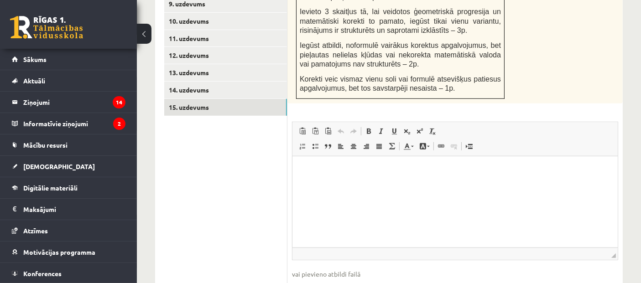
click at [312, 254] on input "file" at bounding box center [455, 288] width 326 height 19
type input "**********"
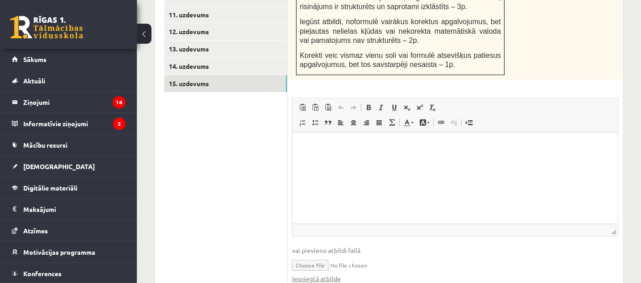
scroll to position [593, 0]
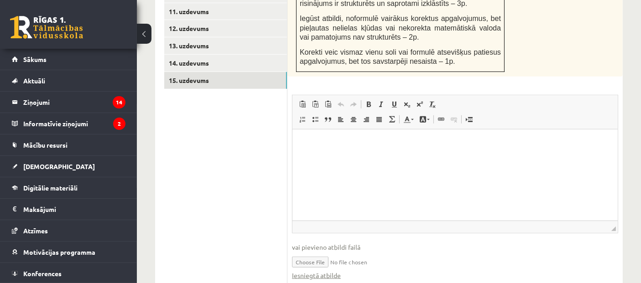
click at [370, 157] on html at bounding box center [454, 143] width 325 height 28
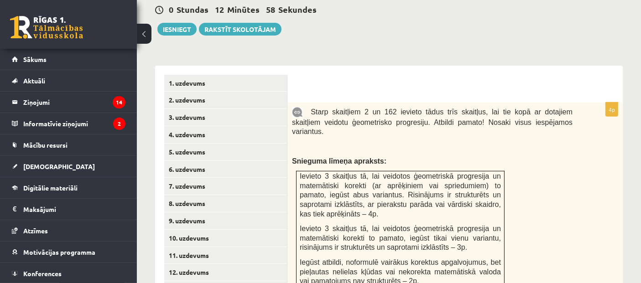
scroll to position [359, 0]
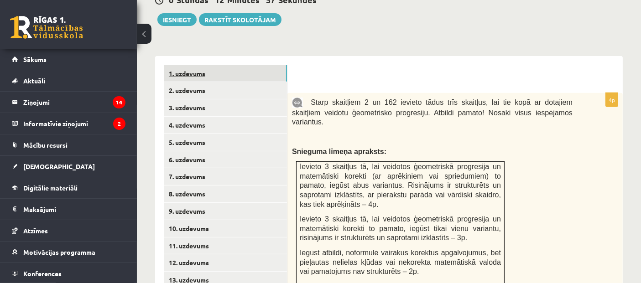
click at [264, 65] on link "1. uzdevums" at bounding box center [225, 73] width 123 height 17
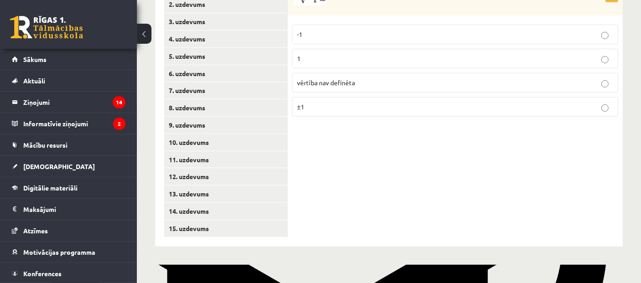
scroll to position [445, 0]
click at [246, 220] on link "15. uzdevums" at bounding box center [225, 228] width 123 height 17
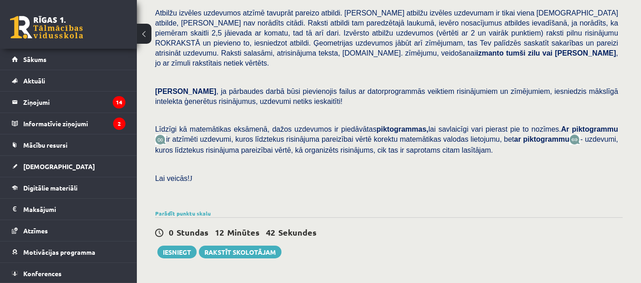
scroll to position [112, 0]
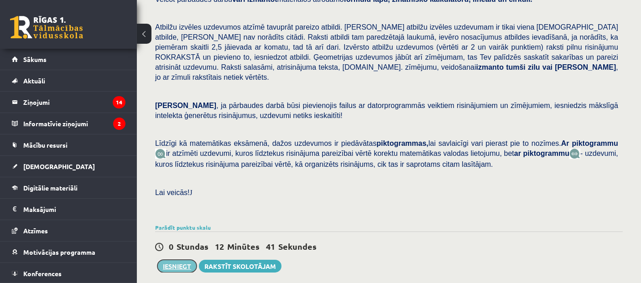
click at [183, 254] on button "Iesniegt" at bounding box center [176, 266] width 39 height 13
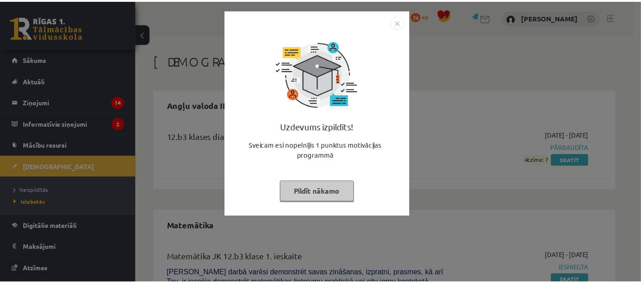
scroll to position [1129, 0]
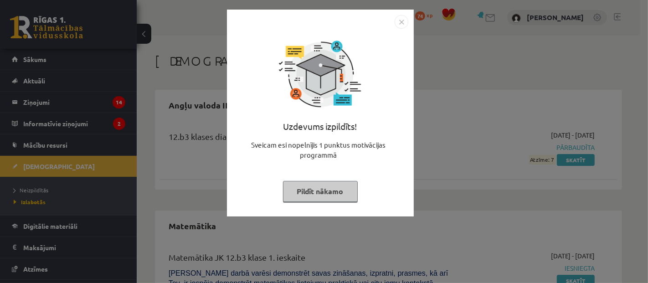
click at [404, 16] on img "Close" at bounding box center [402, 22] width 14 height 14
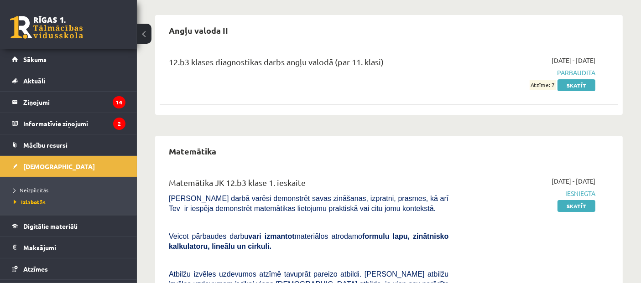
scroll to position [47, 0]
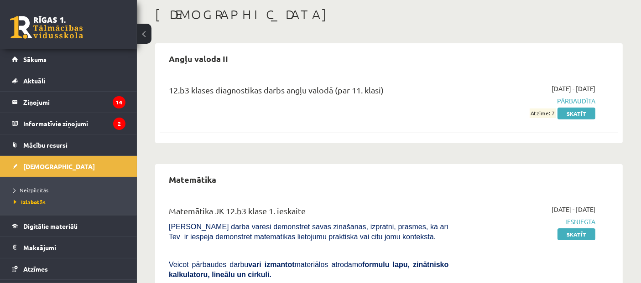
click at [119, 170] on li "[DEMOGRAPHIC_DATA] Neizpildītās [GEOGRAPHIC_DATA]" at bounding box center [68, 185] width 137 height 60
click at [380, 24] on div "[DEMOGRAPHIC_DATA]" at bounding box center [388, 16] width 467 height 18
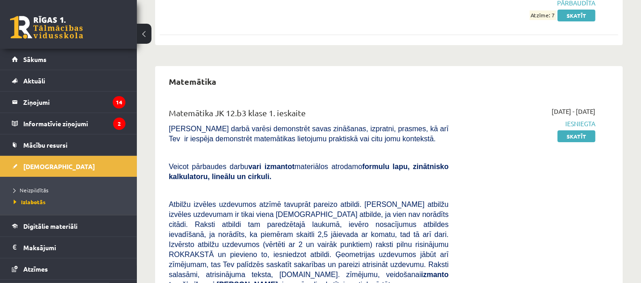
scroll to position [145, 0]
